Goal: Find specific page/section: Find specific page/section

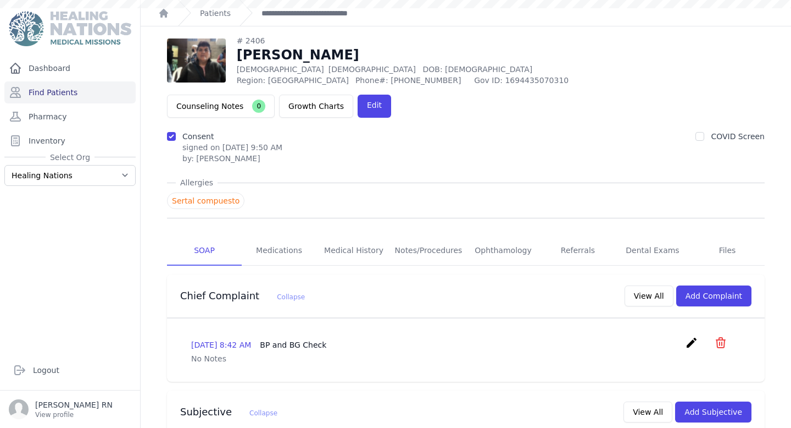
click at [85, 87] on link "Find Patients" at bounding box center [69, 92] width 131 height 22
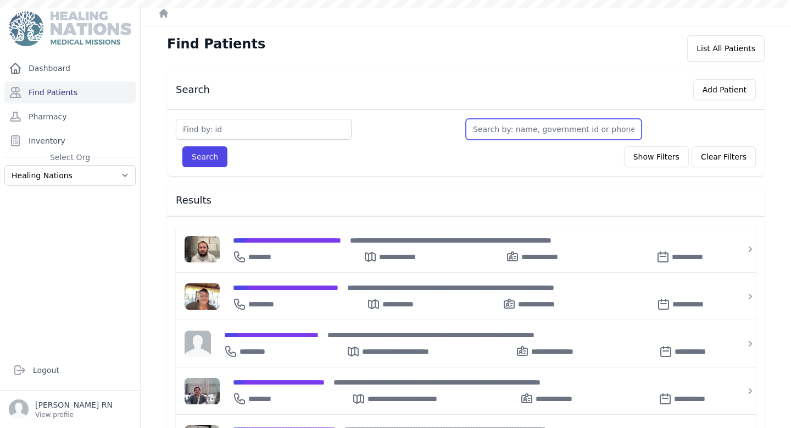
click at [486, 133] on input "text" at bounding box center [554, 129] width 176 height 21
type input "mar"
type input "[PERSON_NAME]"
type input "[PERSON_NAME] is"
type input "[PERSON_NAME]"
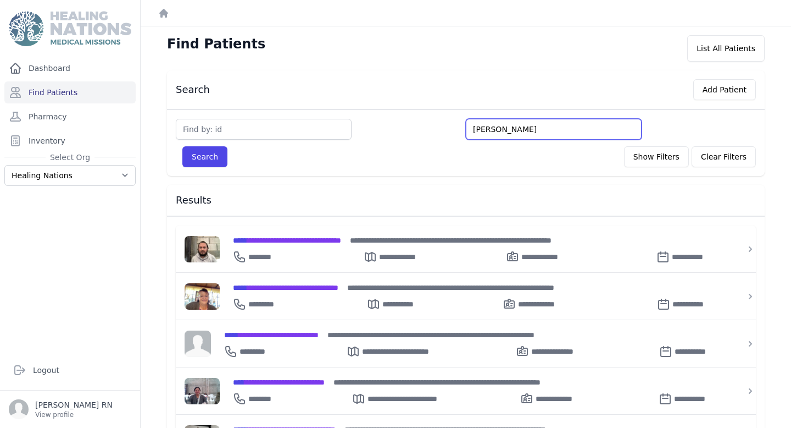
type input "[PERSON_NAME]"
type input "[PERSON_NAME] [PERSON_NAME]"
click at [182, 146] on button "Search" at bounding box center [204, 156] width 45 height 21
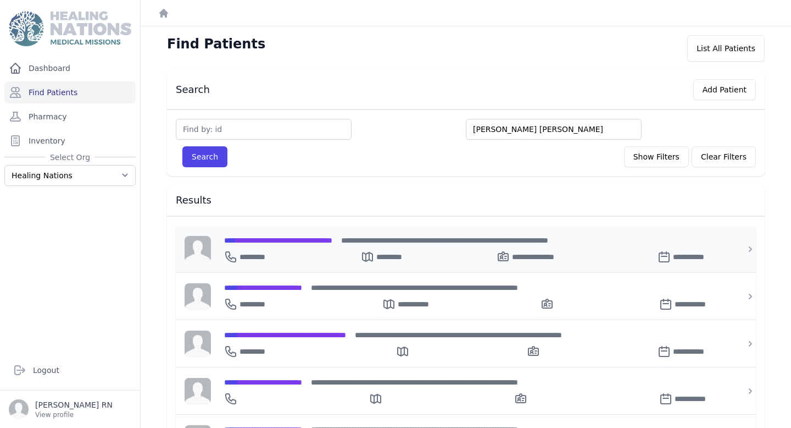
click at [328, 240] on span "**********" at bounding box center [278, 240] width 108 height 8
